Goal: Navigation & Orientation: Find specific page/section

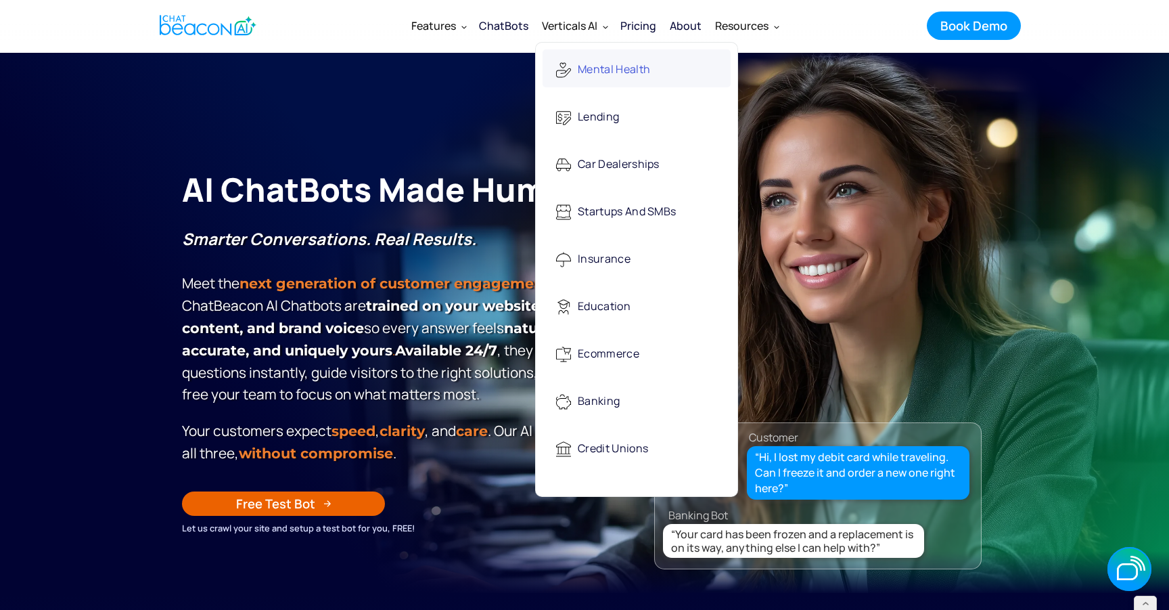
click at [598, 66] on div "Mental Health" at bounding box center [614, 70] width 72 height 28
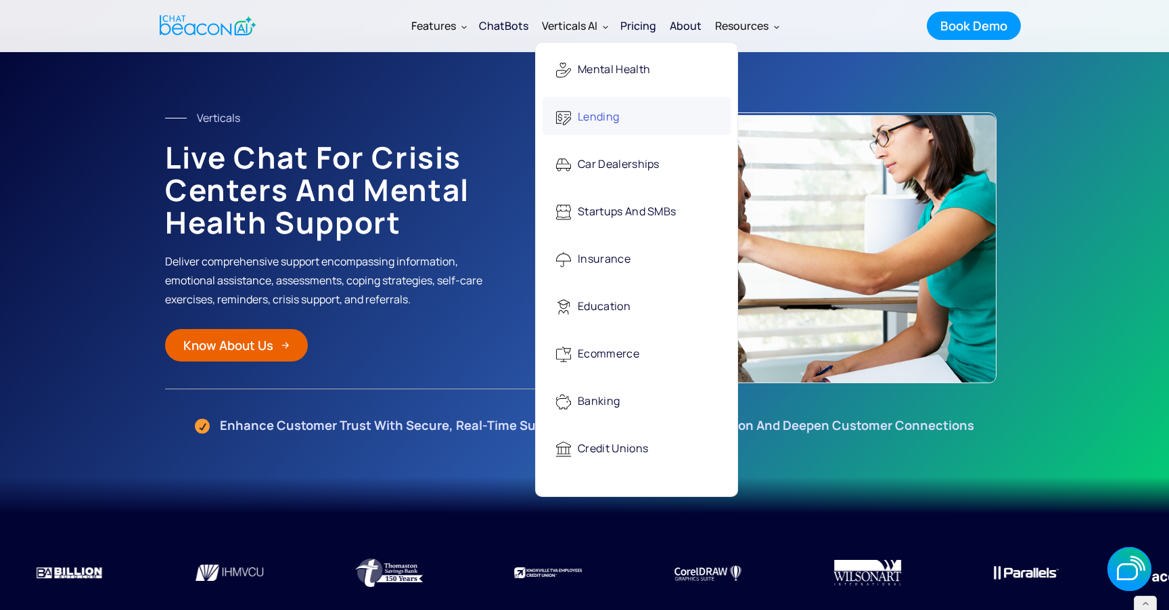
click at [590, 110] on div "Lending" at bounding box center [598, 118] width 41 height 28
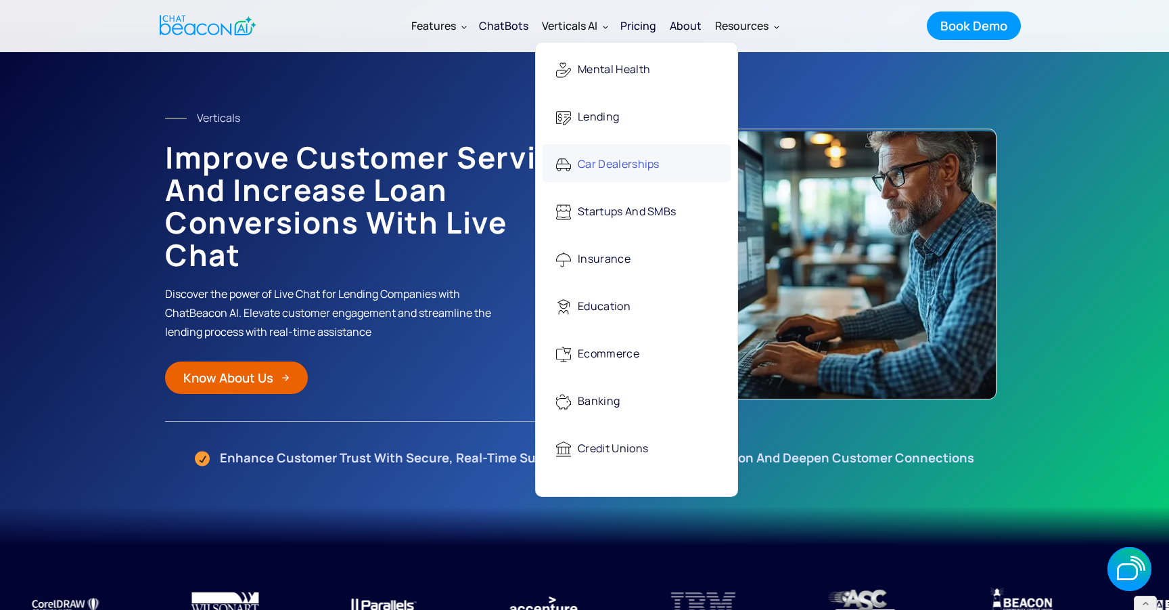
click at [594, 163] on div "Car Dealerships" at bounding box center [619, 165] width 82 height 28
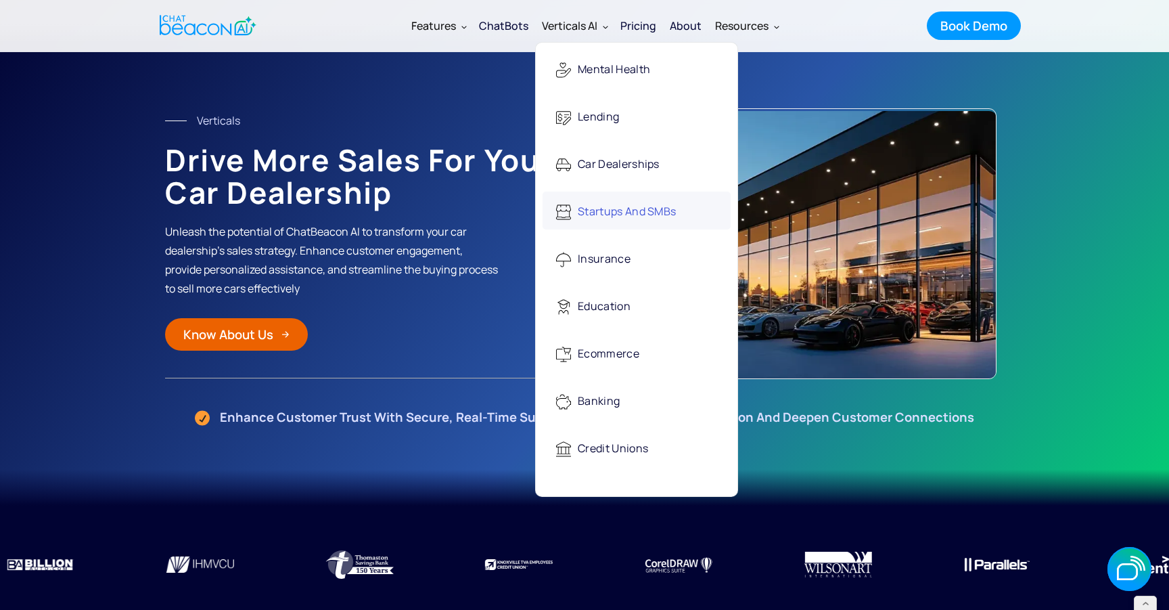
click at [586, 208] on div "Startups and SMBs" at bounding box center [627, 212] width 98 height 28
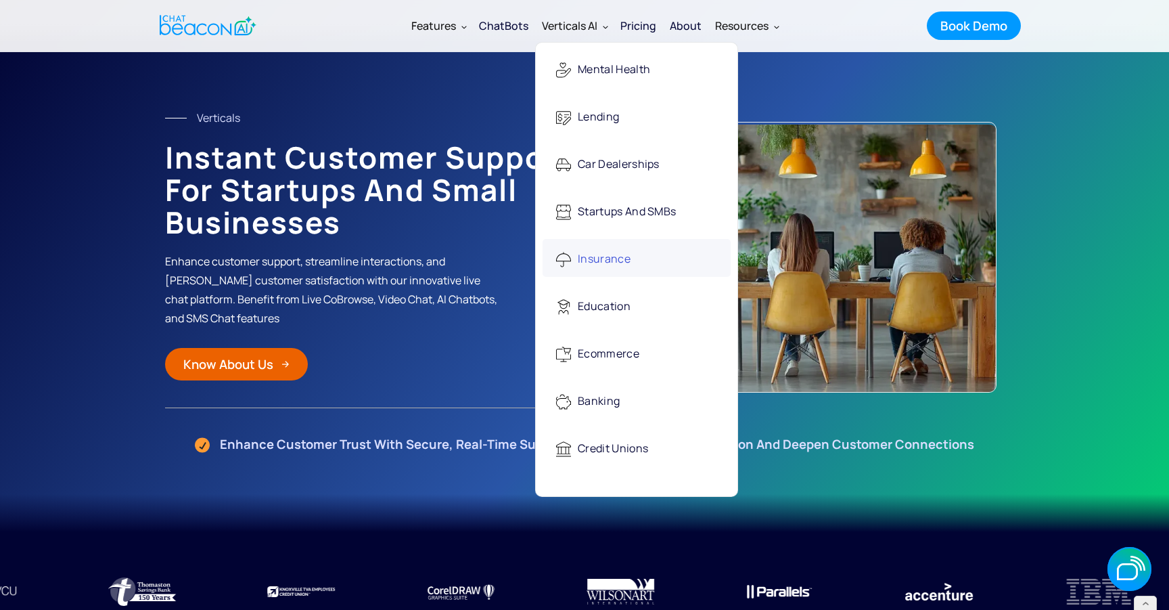
click at [601, 266] on div "Insurance" at bounding box center [604, 260] width 53 height 28
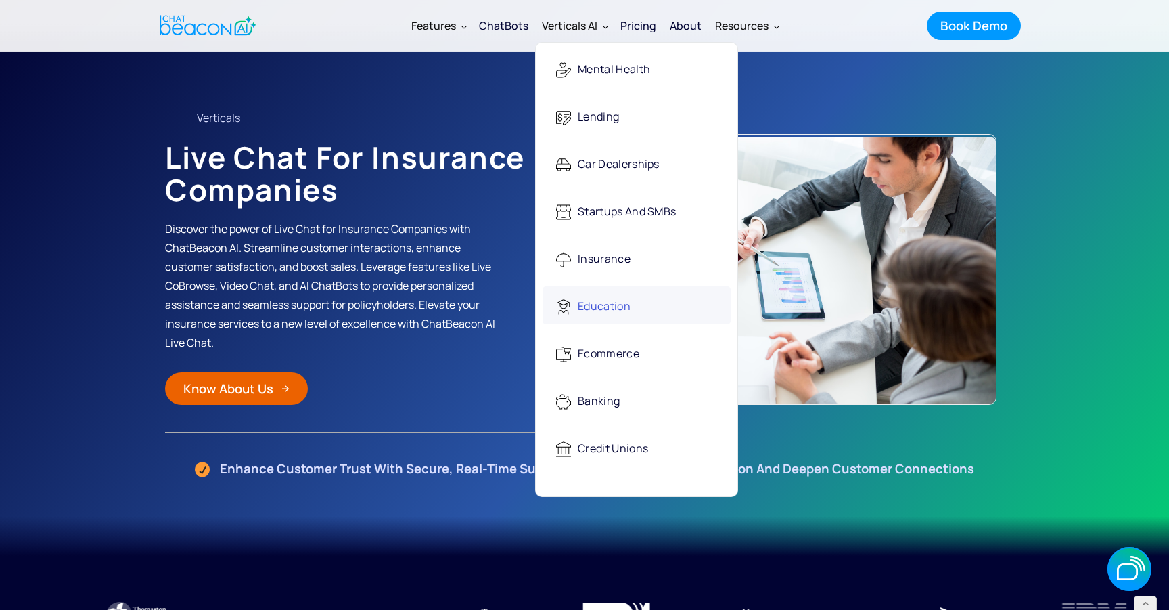
click at [617, 300] on div "Education" at bounding box center [604, 307] width 53 height 28
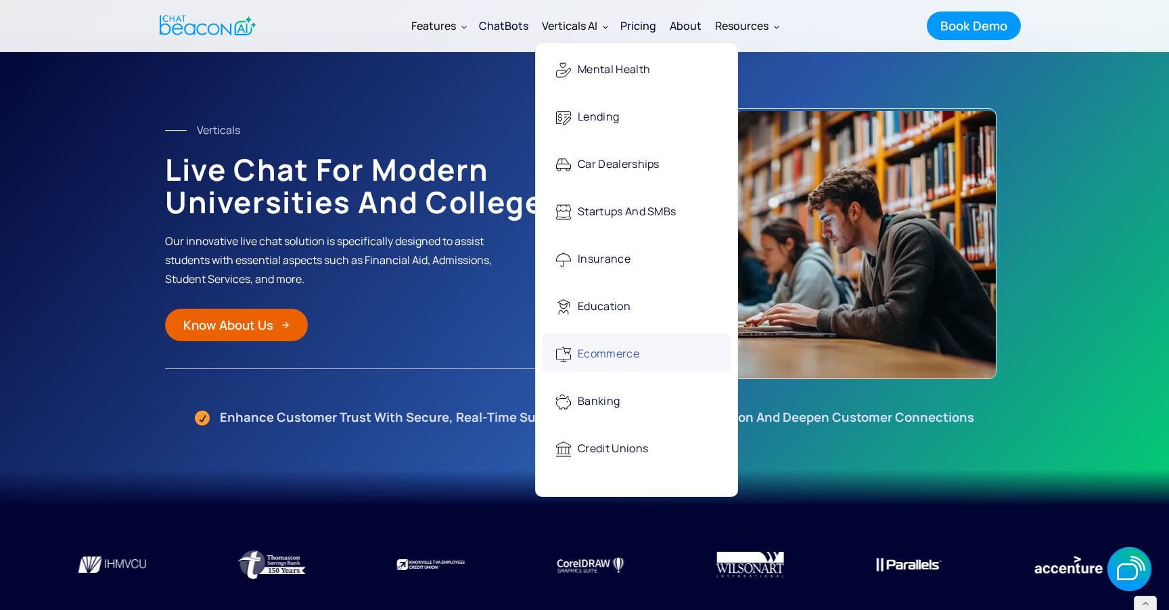
click at [604, 348] on div "Ecommerce" at bounding box center [609, 354] width 62 height 28
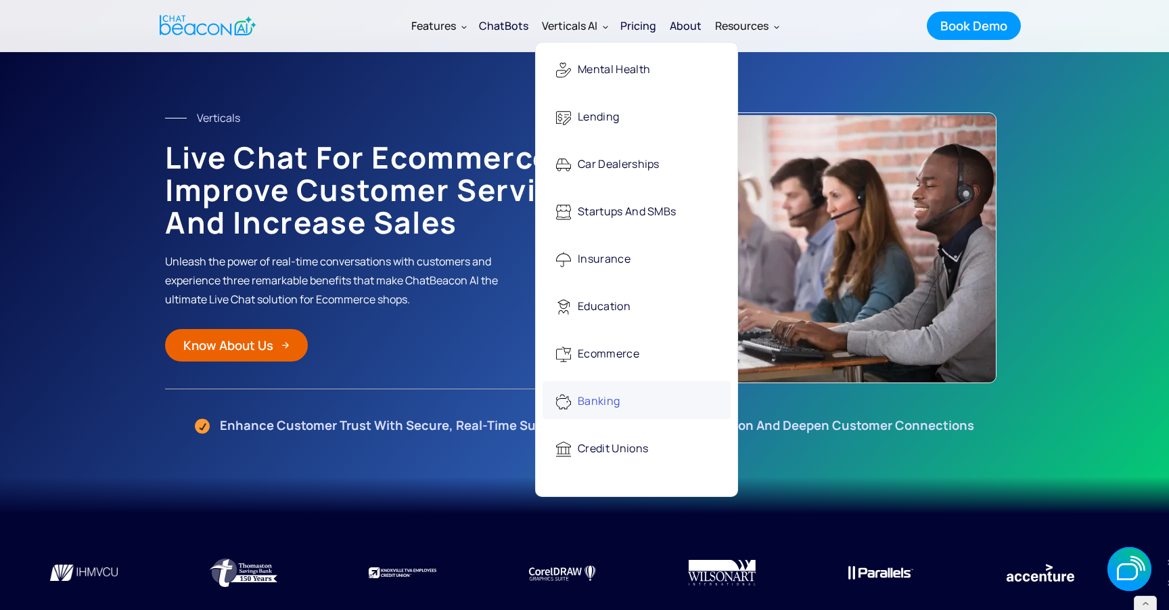
click at [615, 394] on div "Banking" at bounding box center [599, 402] width 42 height 28
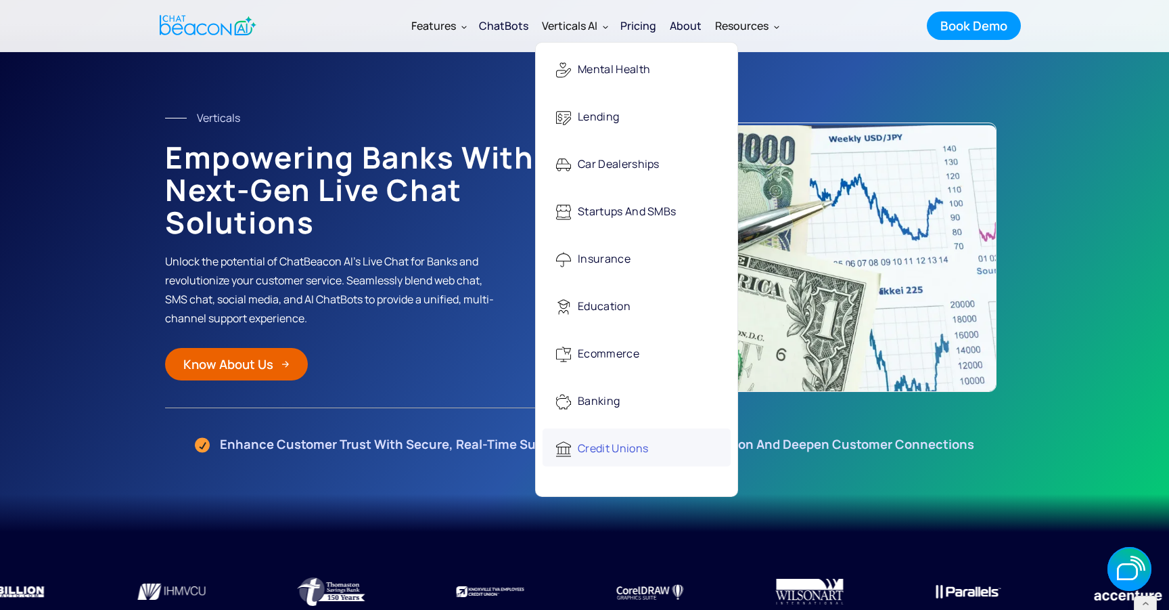
click at [602, 441] on div "Credit Unions" at bounding box center [613, 449] width 70 height 28
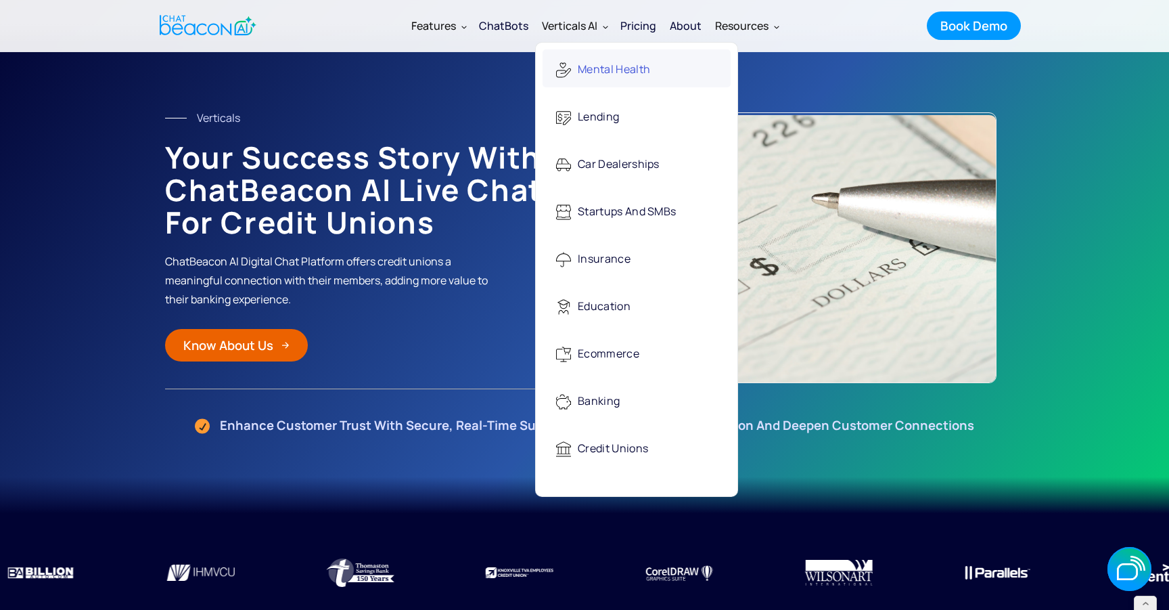
click at [585, 77] on div "Mental Health" at bounding box center [614, 70] width 72 height 28
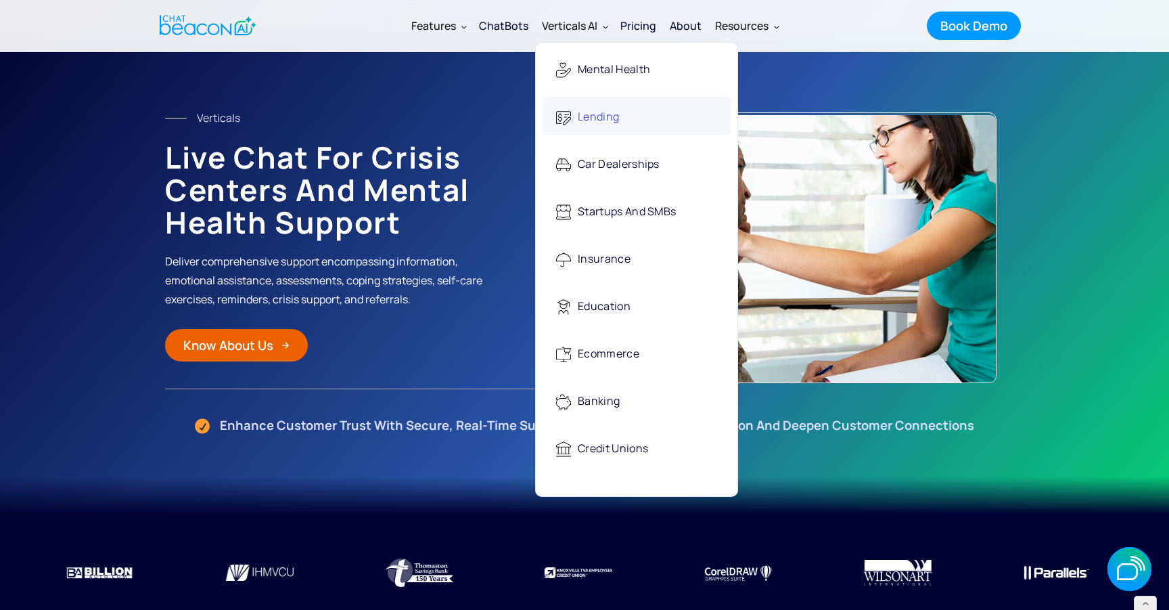
click at [588, 122] on div "Lending" at bounding box center [598, 118] width 41 height 28
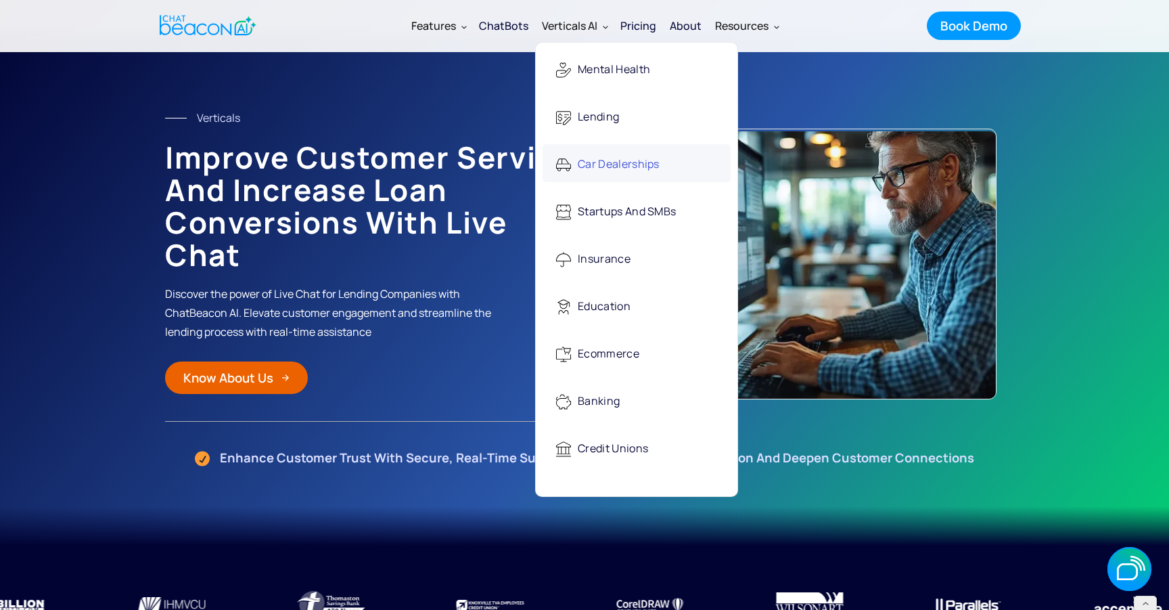
click at [598, 158] on div "Car Dealerships" at bounding box center [619, 165] width 82 height 28
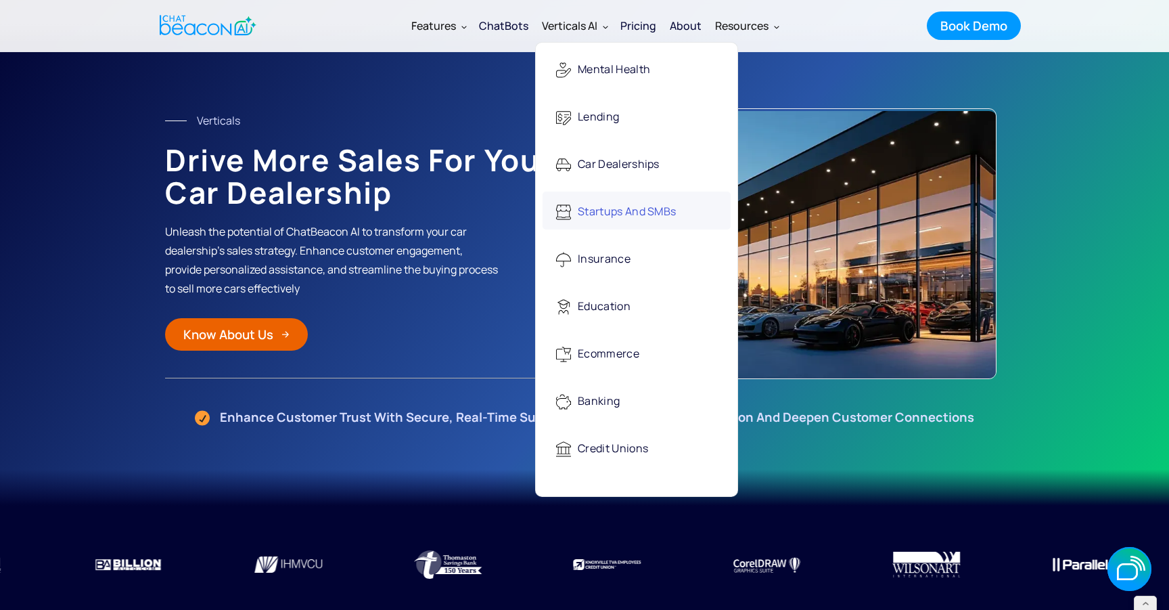
click at [603, 218] on div "Startups and SMBs" at bounding box center [627, 212] width 98 height 28
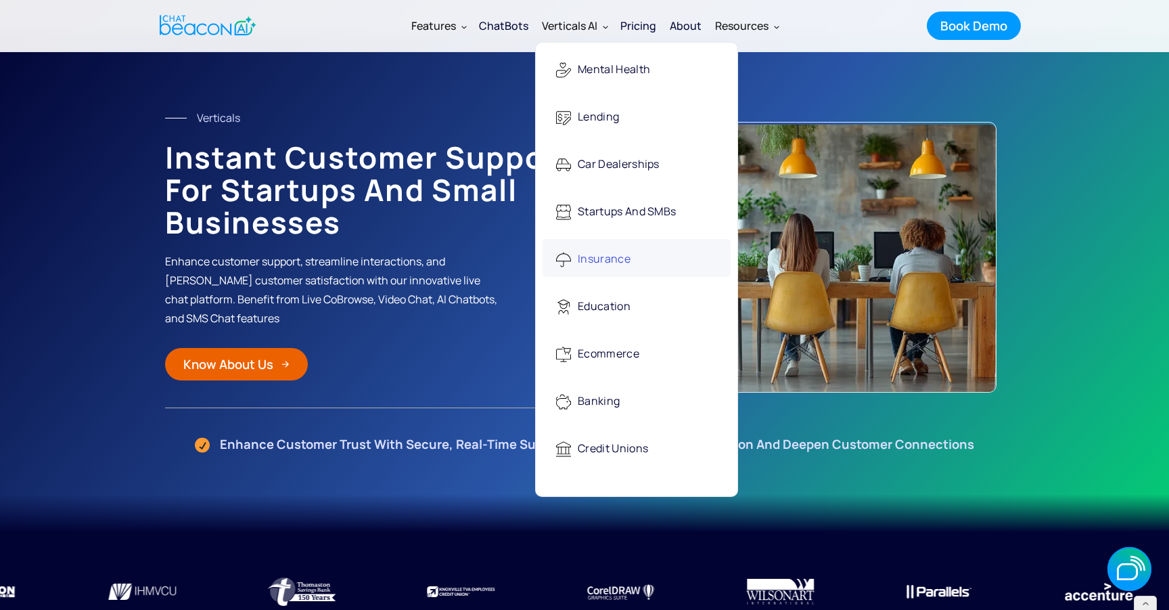
click at [586, 263] on div "Insurance" at bounding box center [604, 260] width 53 height 28
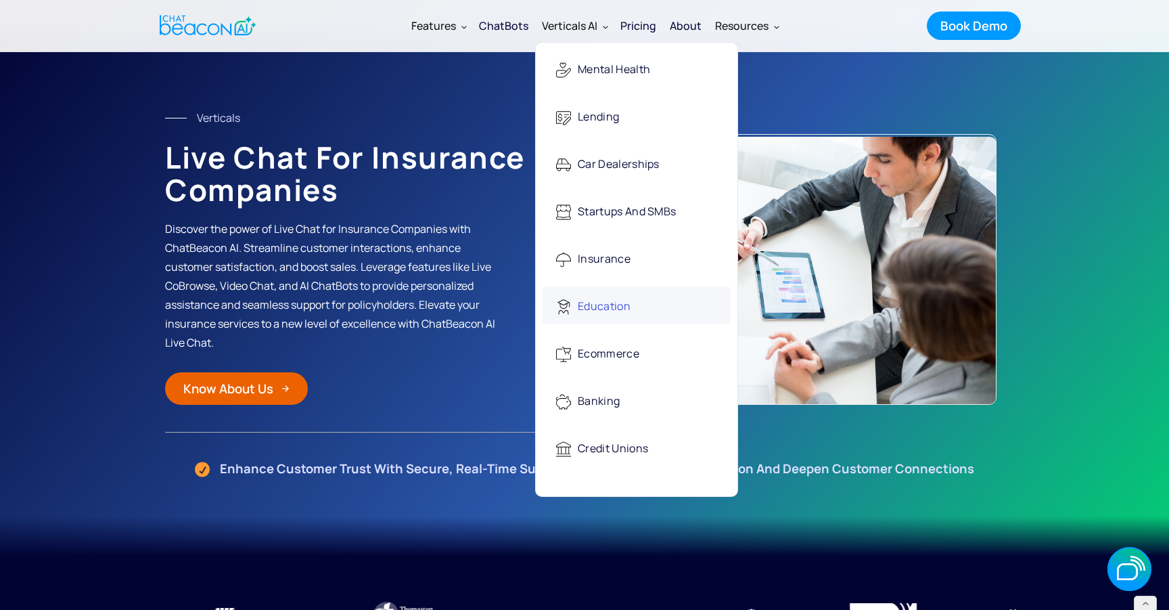
click at [594, 297] on div "Education" at bounding box center [604, 307] width 53 height 28
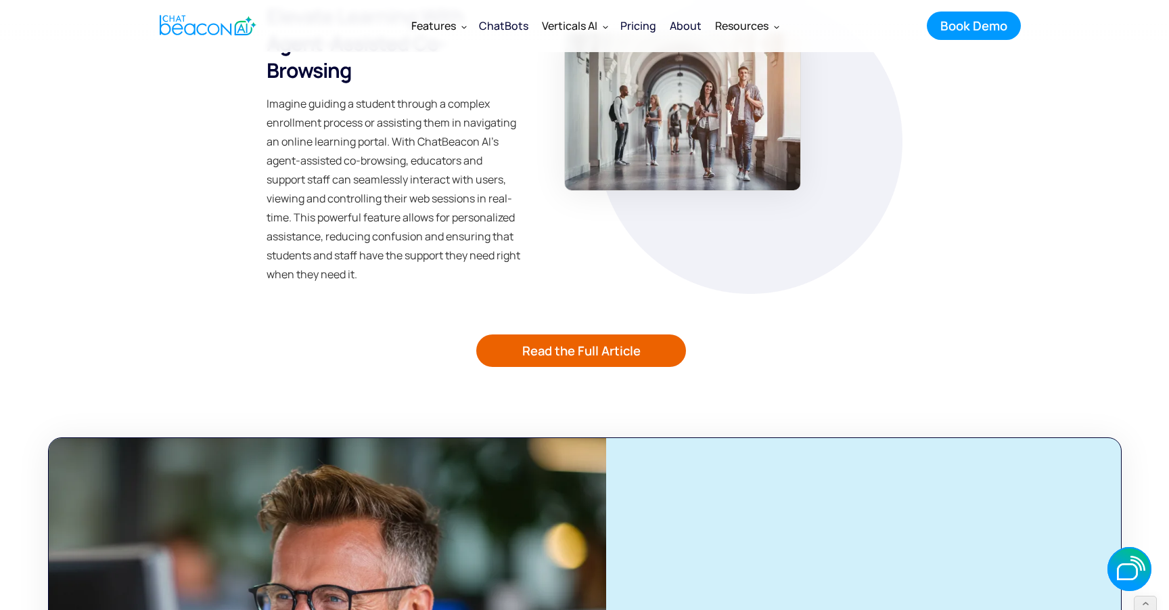
scroll to position [3500, 0]
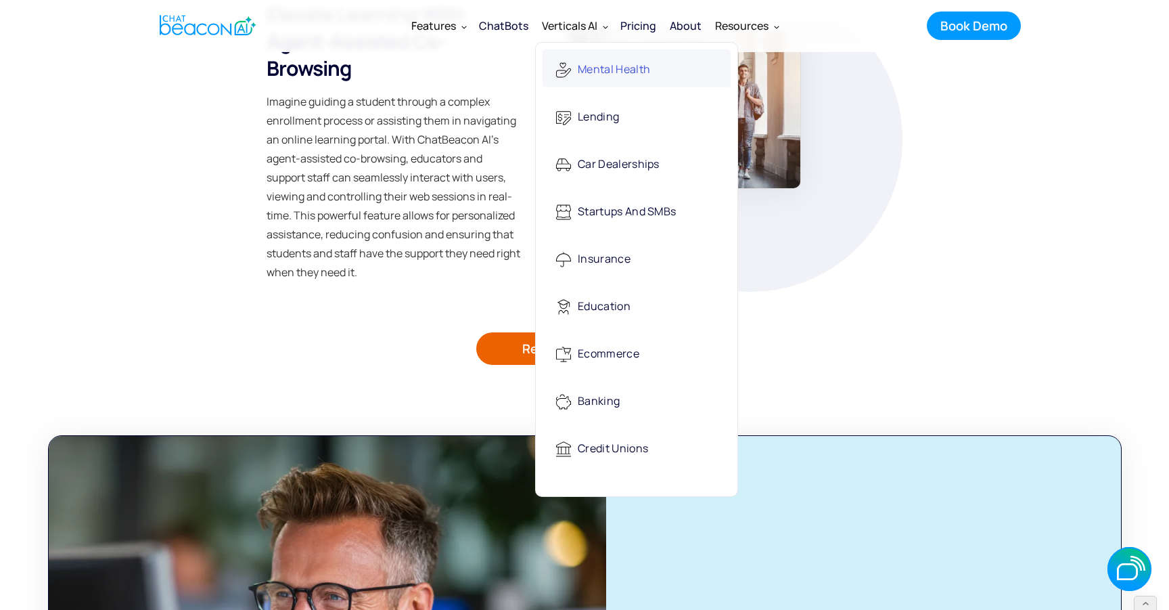
click at [610, 66] on div "Mental Health" at bounding box center [614, 70] width 72 height 28
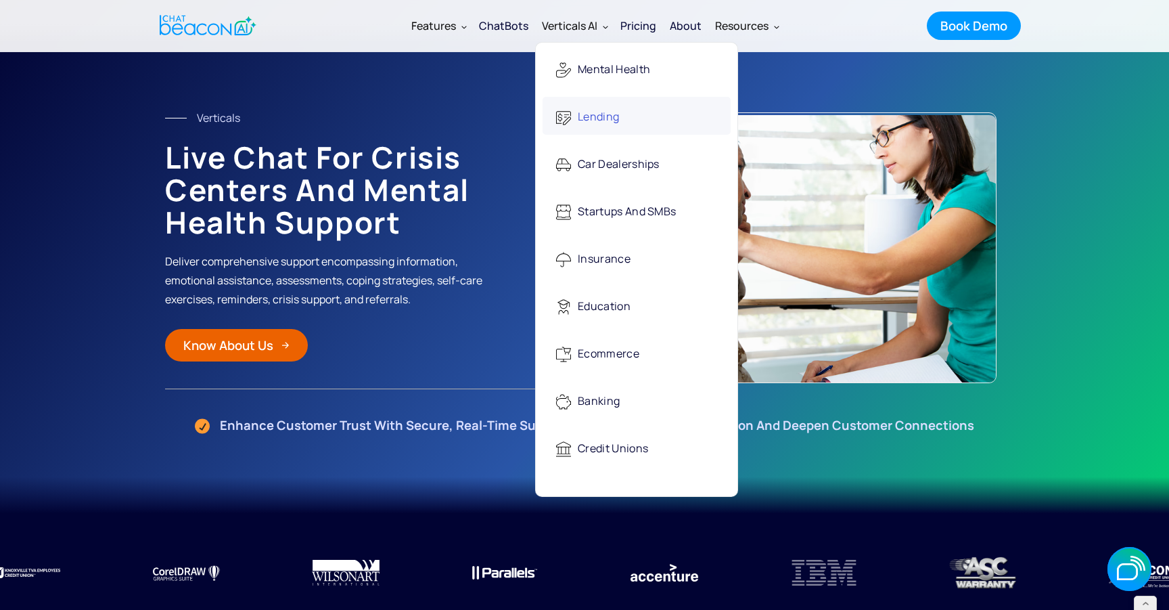
click at [596, 125] on div "Lending" at bounding box center [598, 118] width 41 height 28
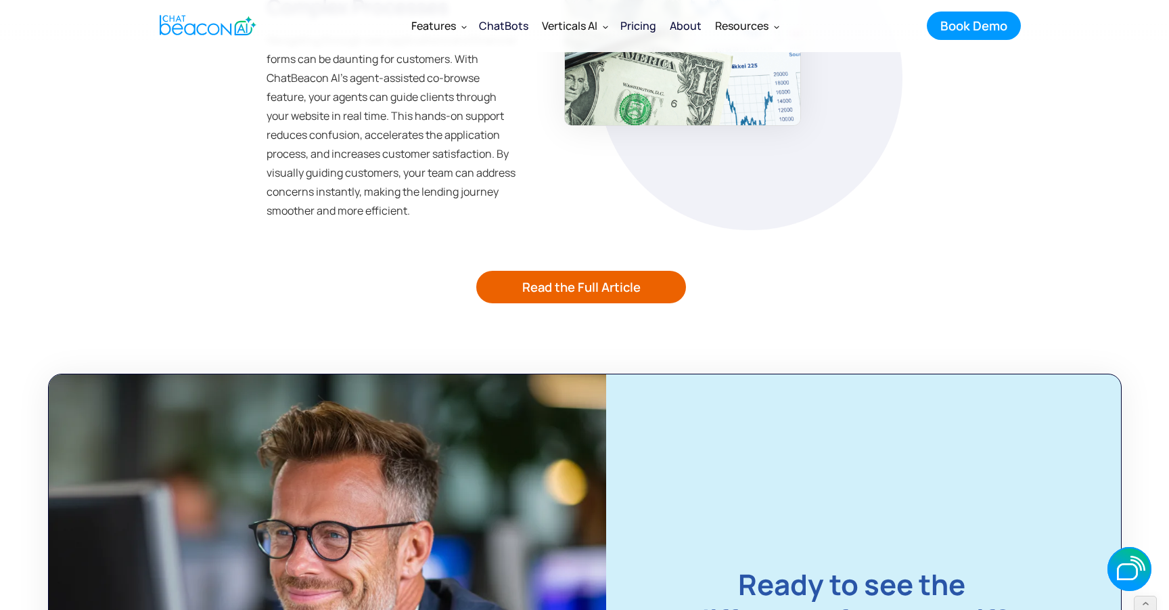
scroll to position [3966, 0]
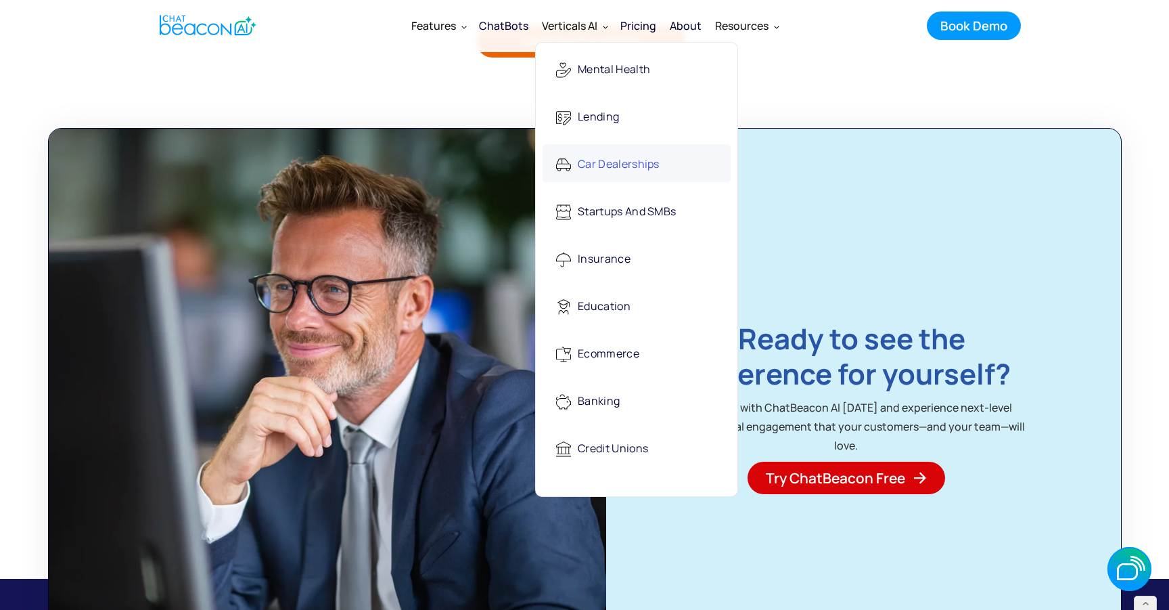
click at [621, 171] on div "Car Dealerships" at bounding box center [619, 165] width 82 height 28
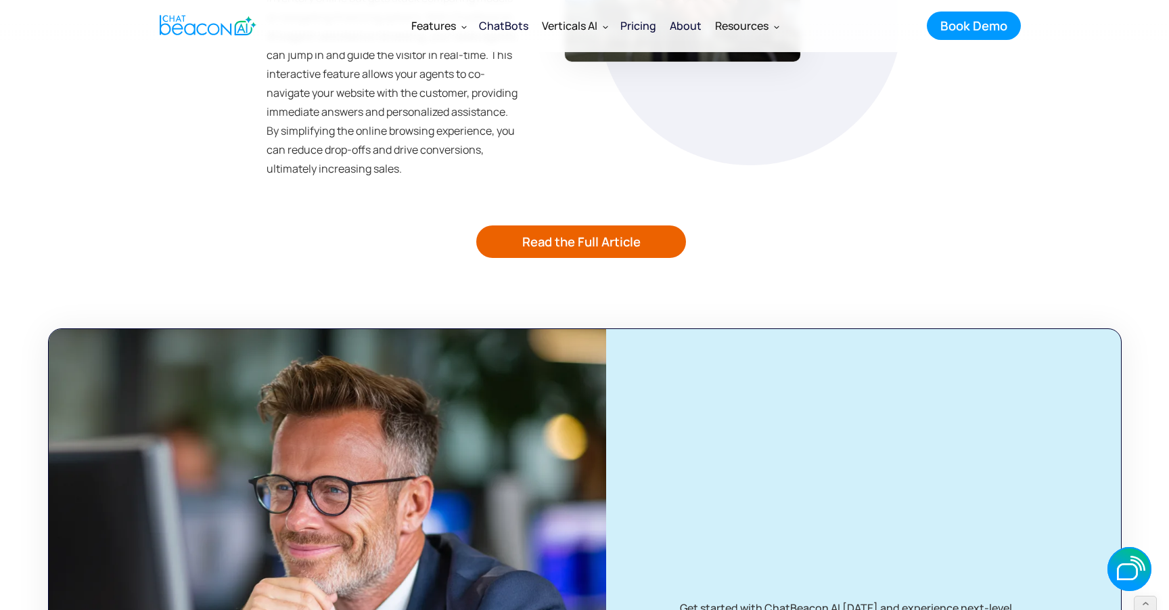
scroll to position [3761, 0]
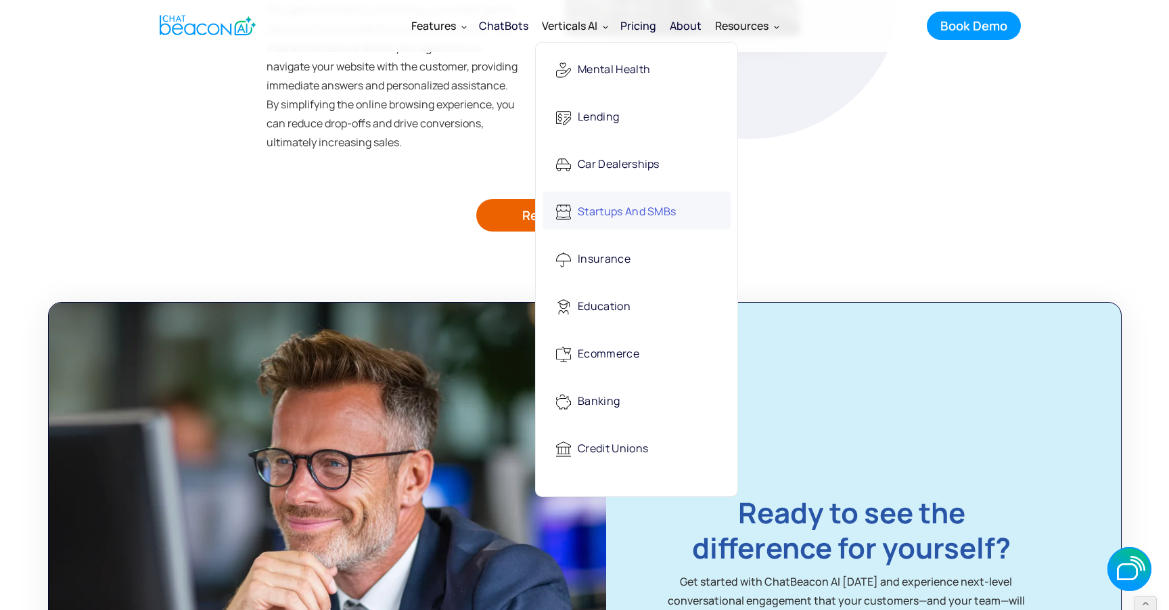
click at [583, 222] on div "Startups and SMBs" at bounding box center [627, 212] width 98 height 28
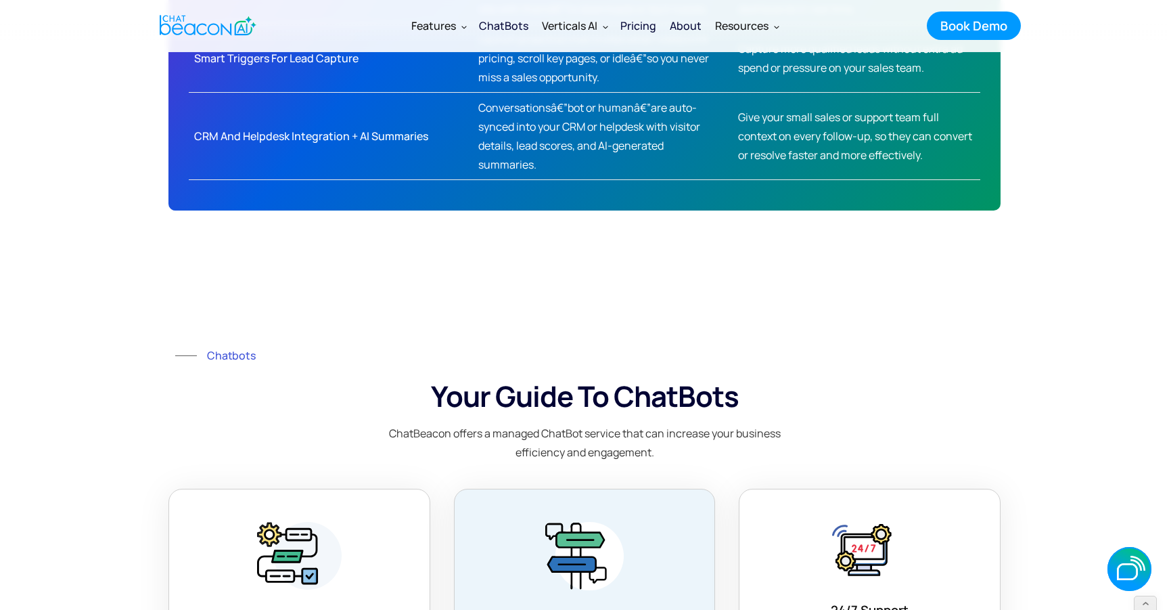
scroll to position [1153, 0]
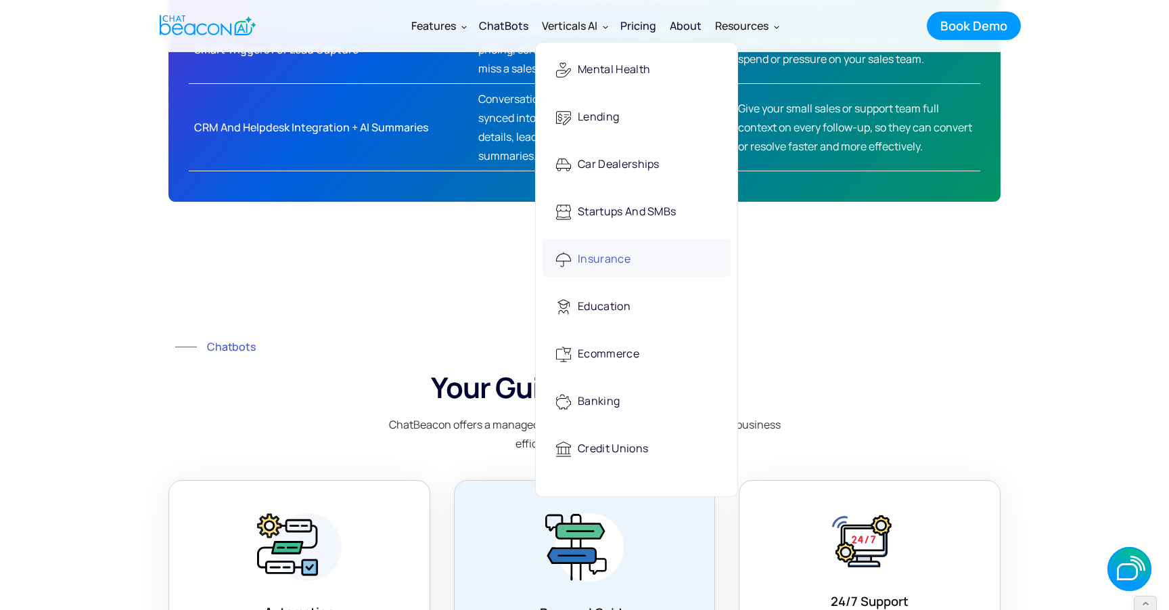
click at [609, 258] on div "Insurance" at bounding box center [604, 260] width 53 height 28
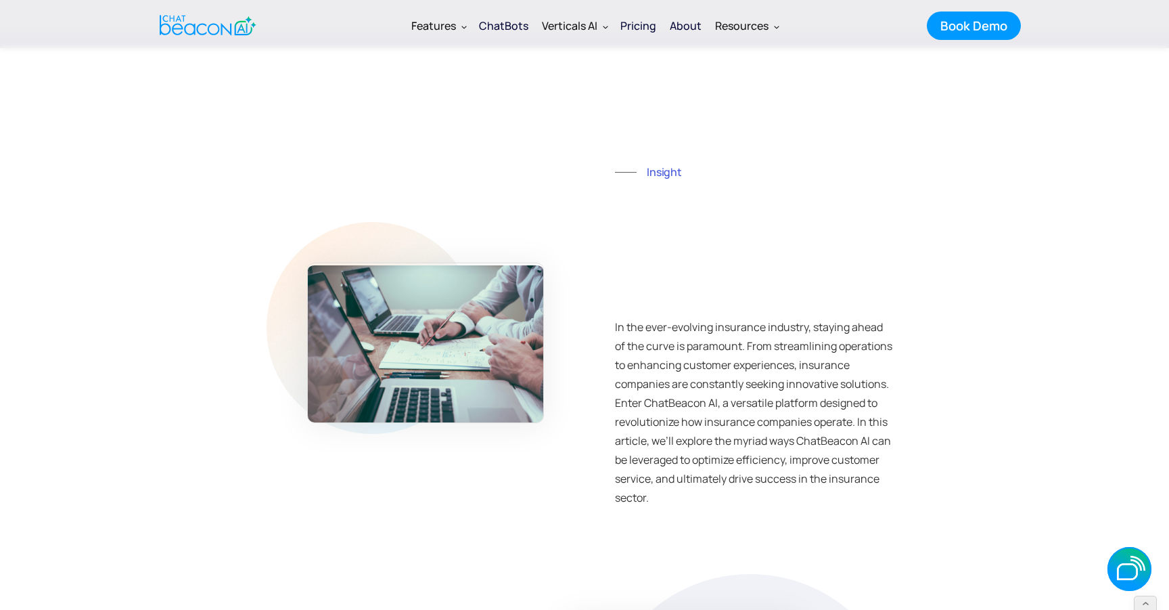
scroll to position [2858, 0]
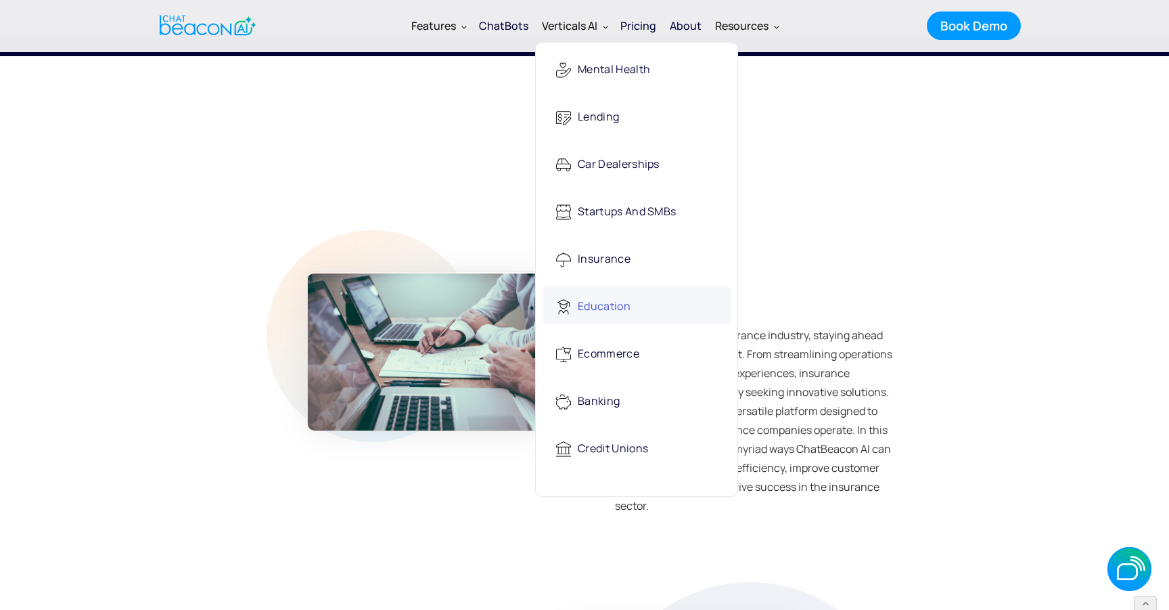
click at [604, 302] on div "Education" at bounding box center [604, 307] width 53 height 28
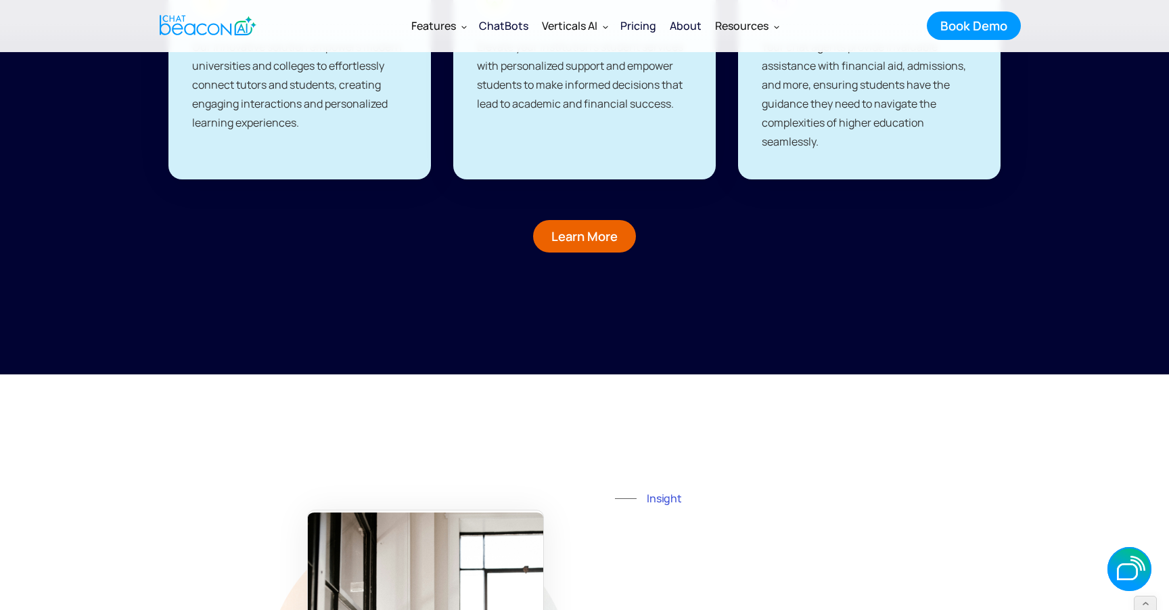
scroll to position [2425, 0]
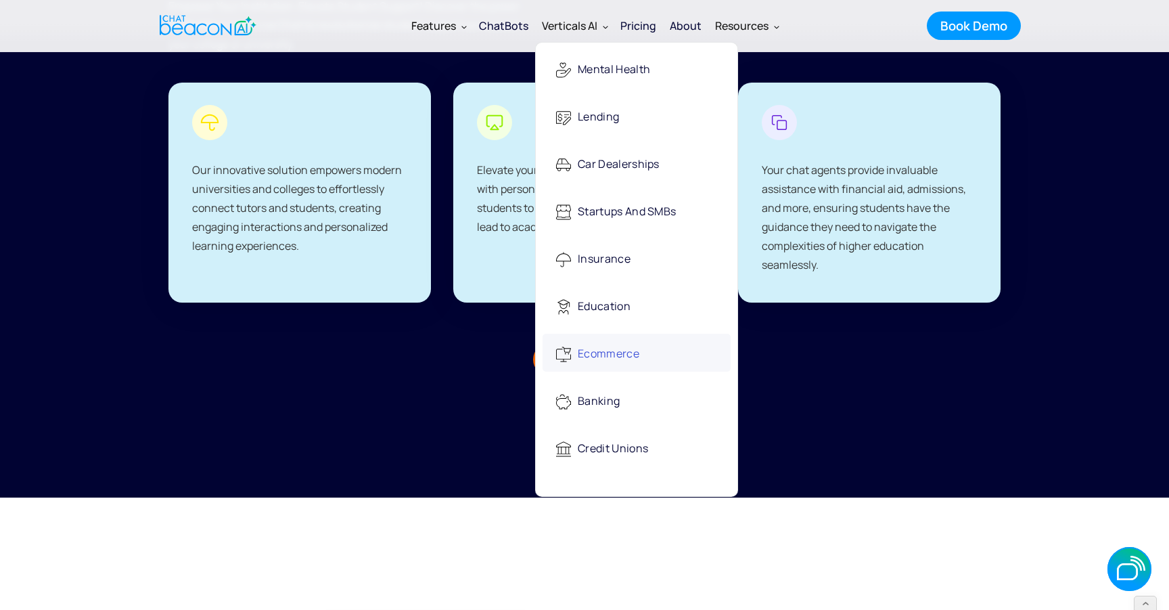
click at [612, 357] on div "Ecommerce" at bounding box center [609, 354] width 62 height 28
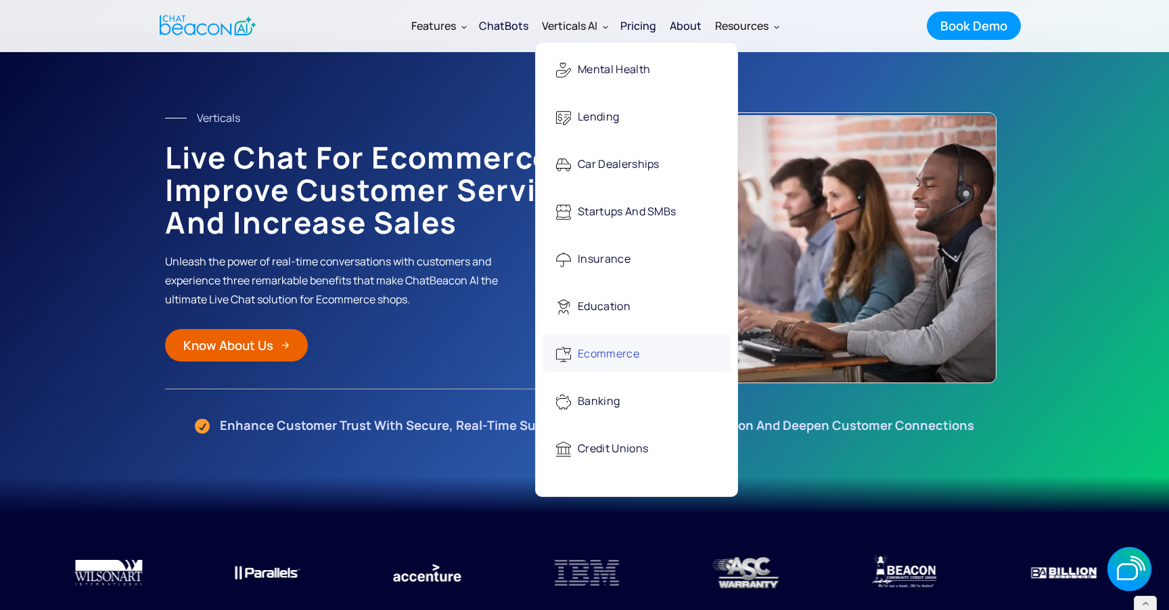
click at [601, 344] on div "Ecommerce" at bounding box center [609, 354] width 62 height 28
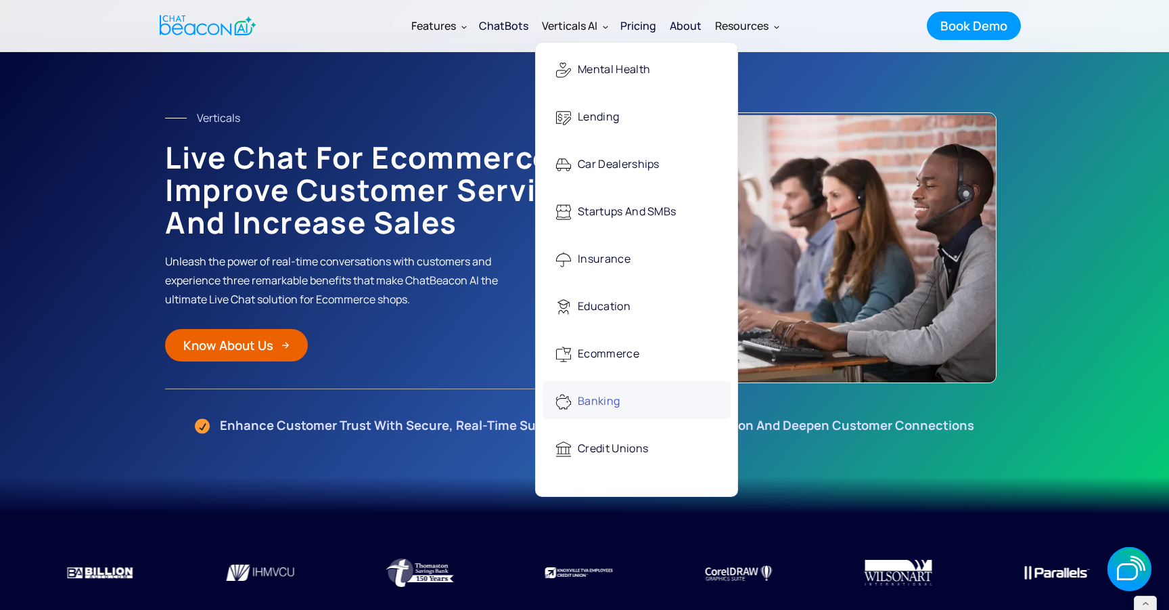
click at [597, 406] on div "Banking" at bounding box center [599, 402] width 42 height 28
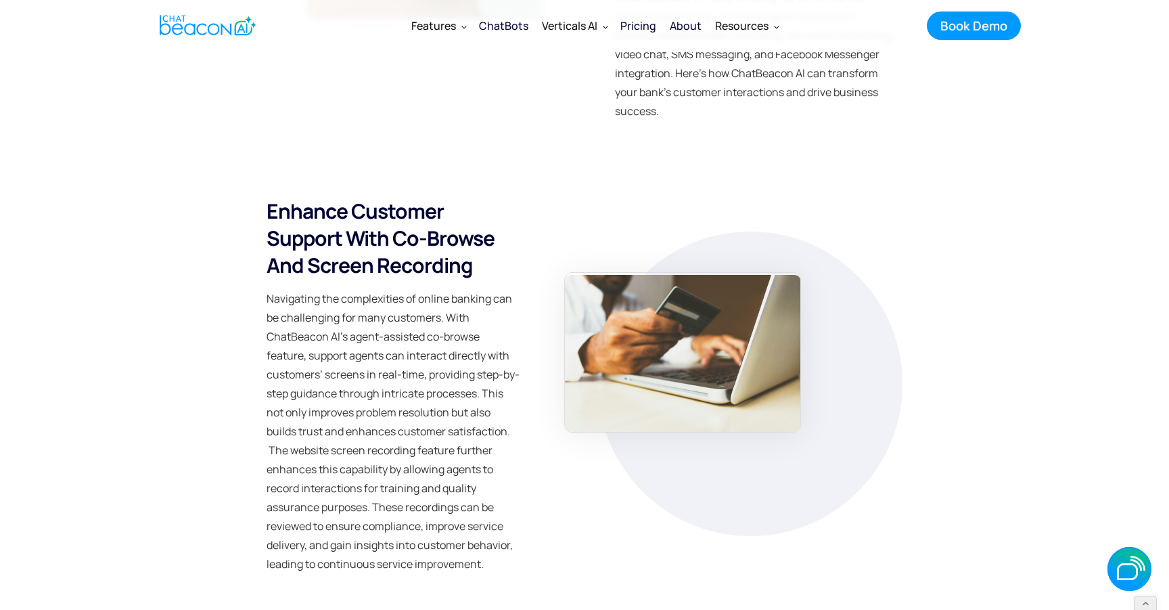
scroll to position [3333, 0]
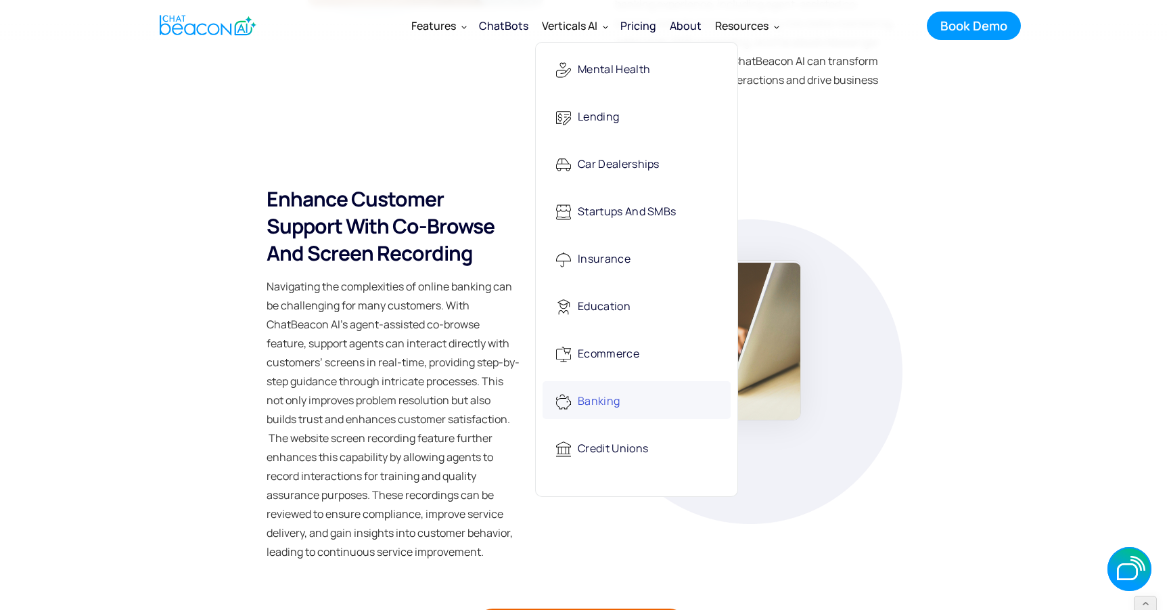
click at [587, 395] on div "Banking" at bounding box center [599, 402] width 42 height 28
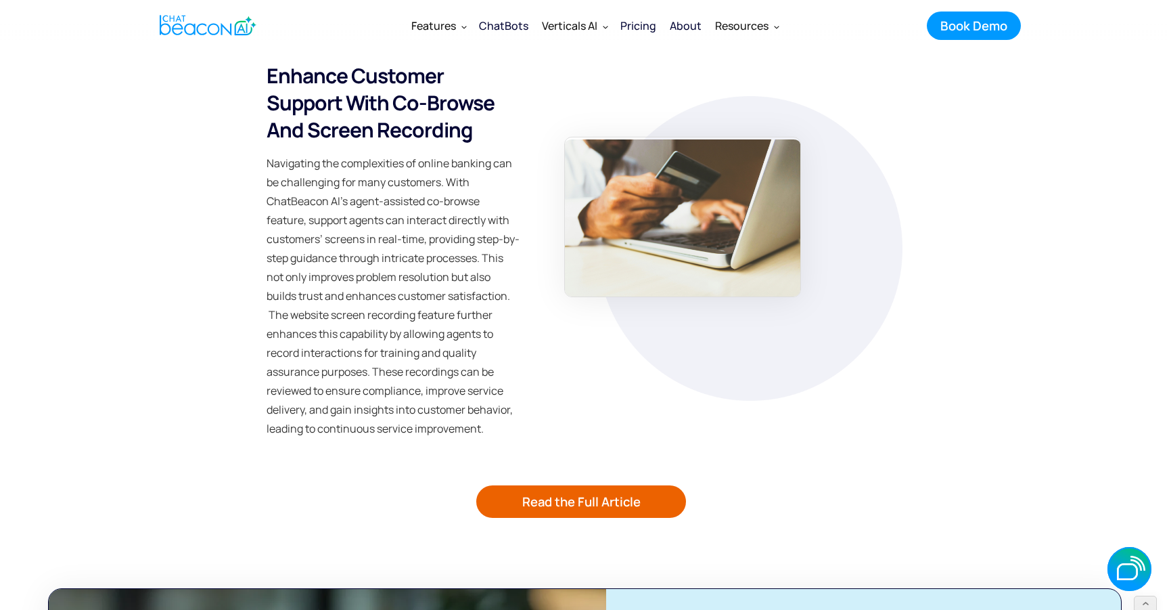
scroll to position [3453, 0]
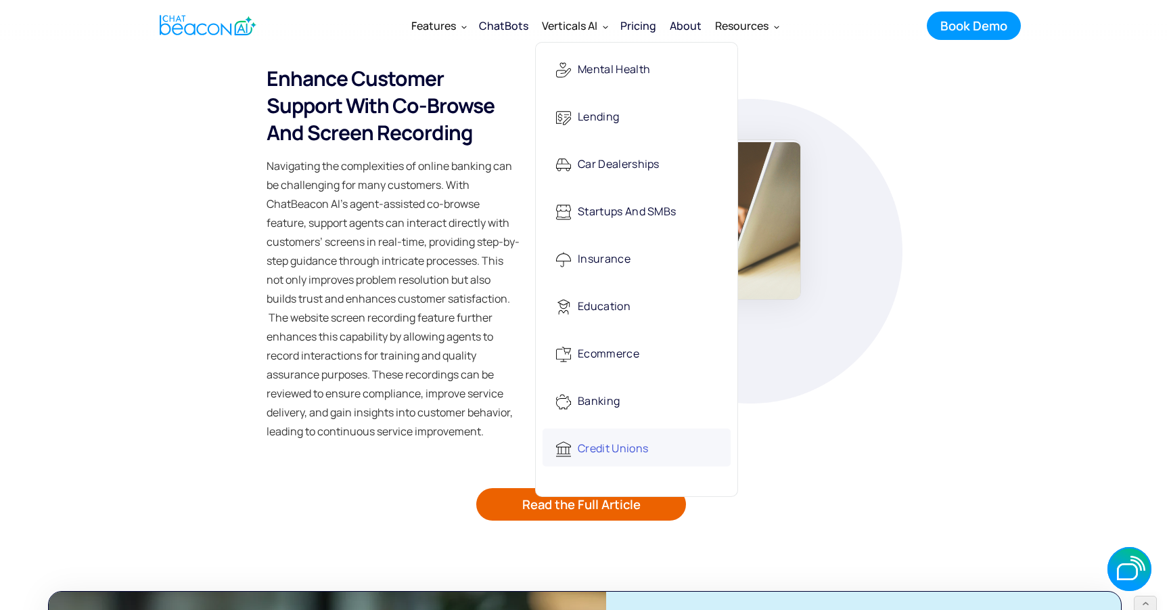
click at [596, 441] on div "Credit Unions" at bounding box center [613, 449] width 70 height 28
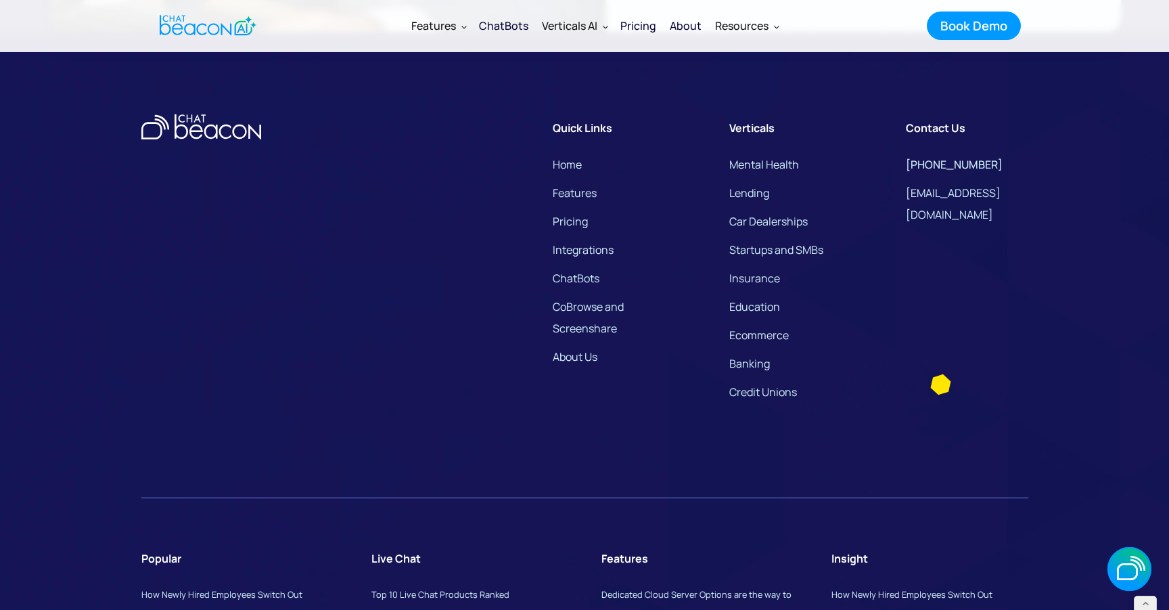
scroll to position [4389, 0]
